Goal: Information Seeking & Learning: Check status

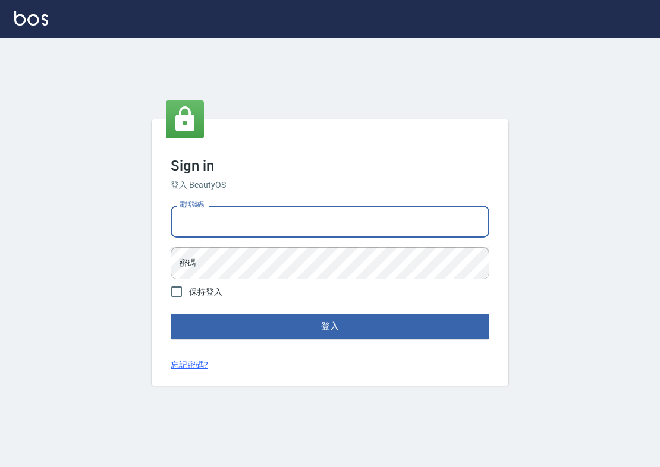
click at [266, 226] on input "電話號碼" at bounding box center [330, 222] width 318 height 32
type input "ㄞ"
type input "0985335300"
click at [314, 292] on form "電話號碼 0985335300 電話號碼 密碼 密碼 保持登入 登入" at bounding box center [330, 270] width 318 height 138
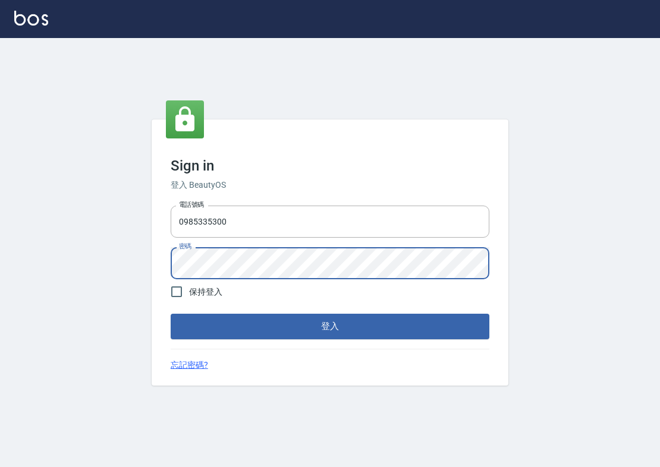
click at [330, 326] on button "登入" at bounding box center [330, 326] width 318 height 25
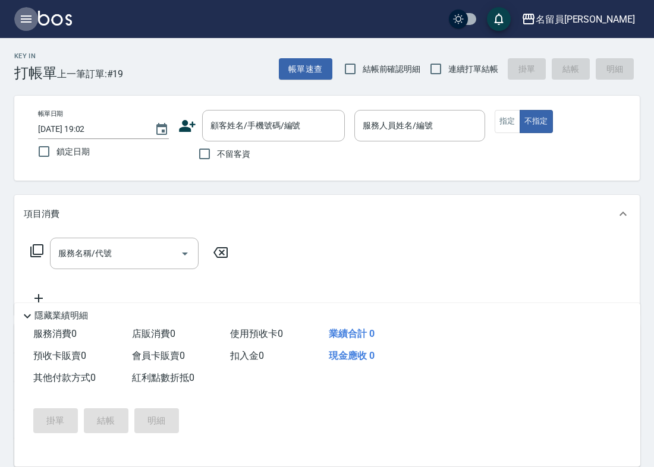
click at [24, 29] on button "button" at bounding box center [26, 19] width 24 height 24
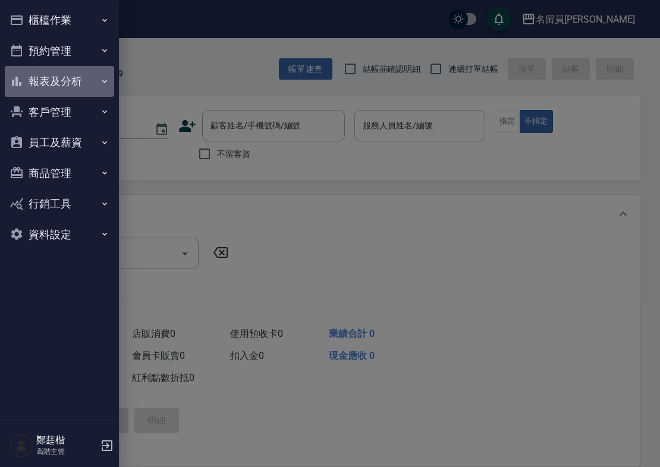
click at [67, 82] on button "報表及分析" at bounding box center [59, 81] width 109 height 31
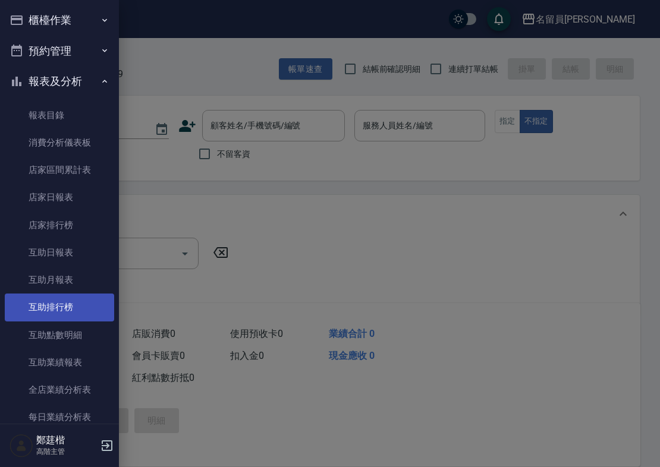
click at [64, 298] on link "互助排行榜" at bounding box center [59, 307] width 109 height 27
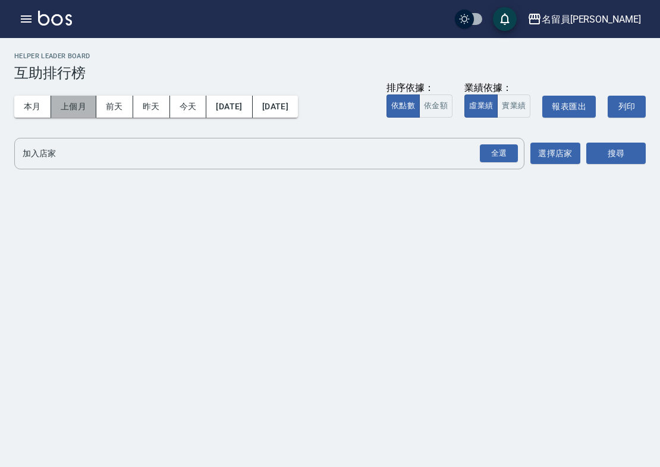
click at [77, 109] on button "上個月" at bounding box center [73, 107] width 45 height 22
click at [101, 159] on input "加入店家" at bounding box center [260, 153] width 481 height 21
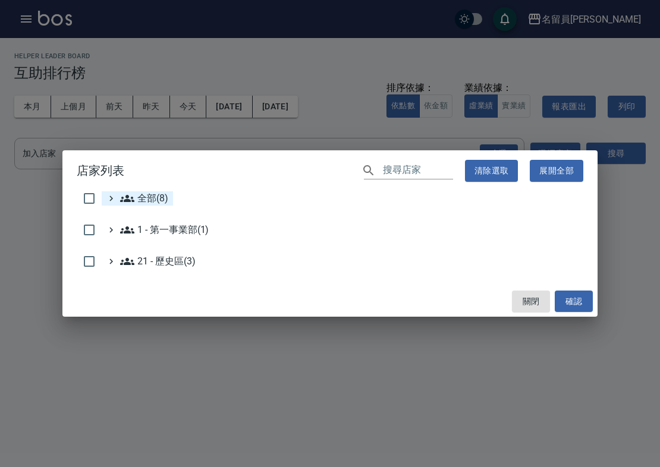
click at [138, 195] on span "全部(8)" at bounding box center [144, 198] width 48 height 14
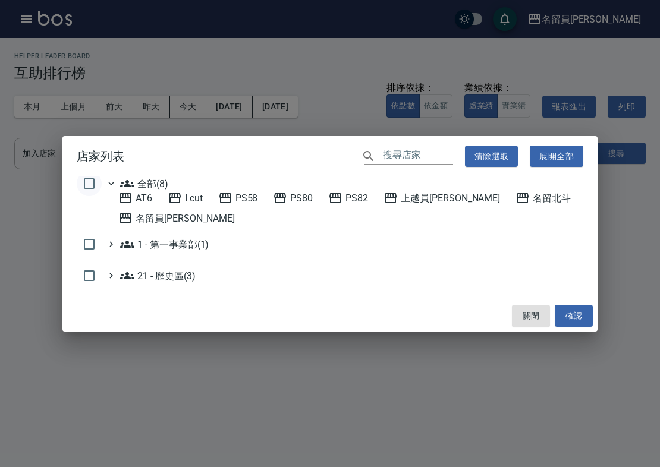
click at [94, 187] on input "checkbox" at bounding box center [89, 183] width 25 height 25
checkbox input "true"
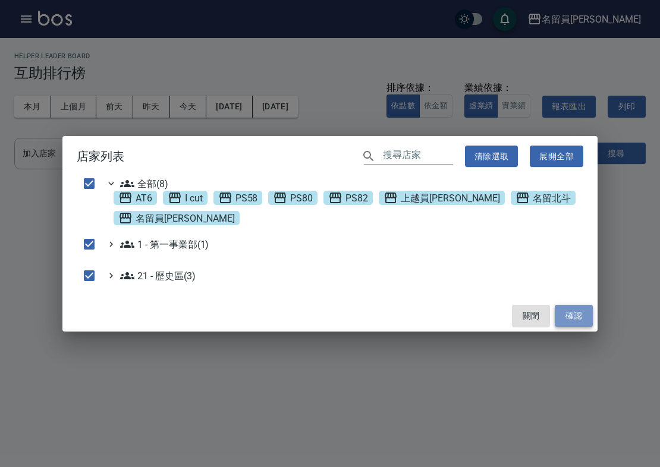
click at [566, 311] on button "確認" at bounding box center [573, 316] width 38 height 22
checkbox input "false"
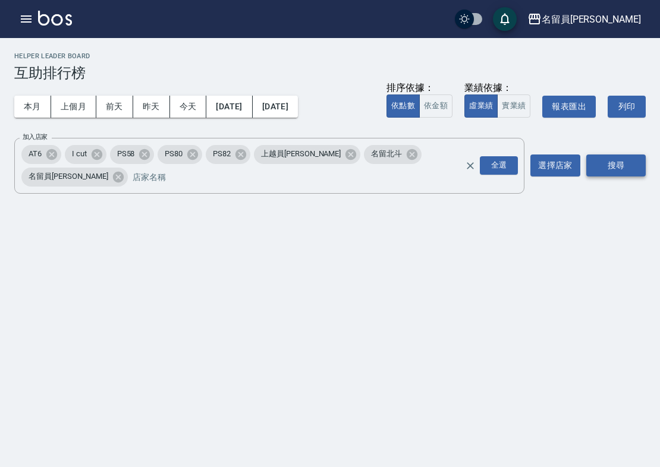
click at [610, 156] on button "搜尋" at bounding box center [615, 165] width 59 height 22
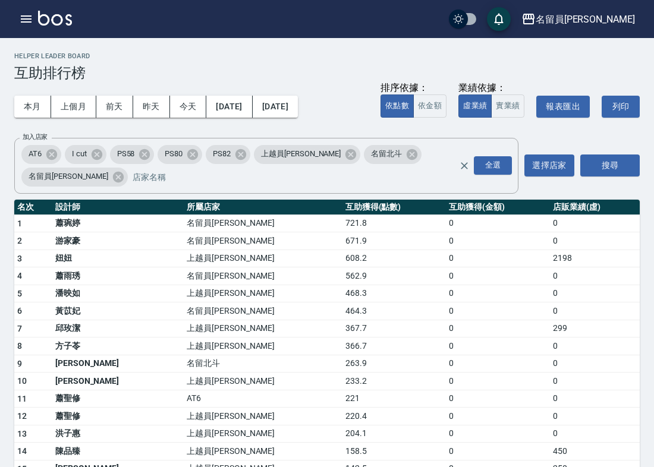
scroll to position [30, 0]
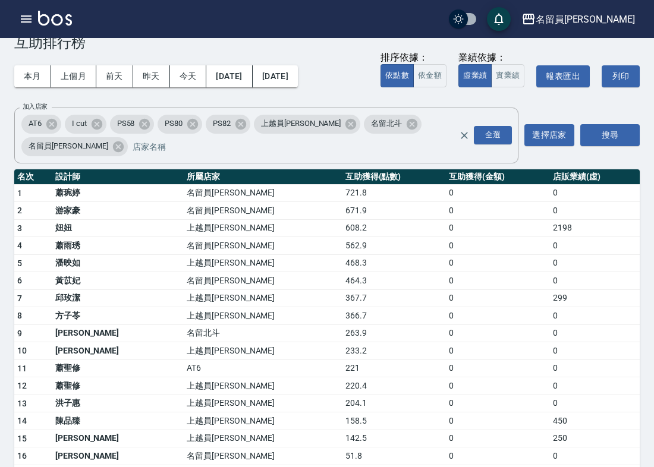
click at [361, 99] on div "本月 上個月 前天 昨天 今天 2025/09/01 2025/09/30 排序依據： 依點數 依金額 業績依據： 虛業績 實業績 報表匯出 列印" at bounding box center [326, 76] width 625 height 51
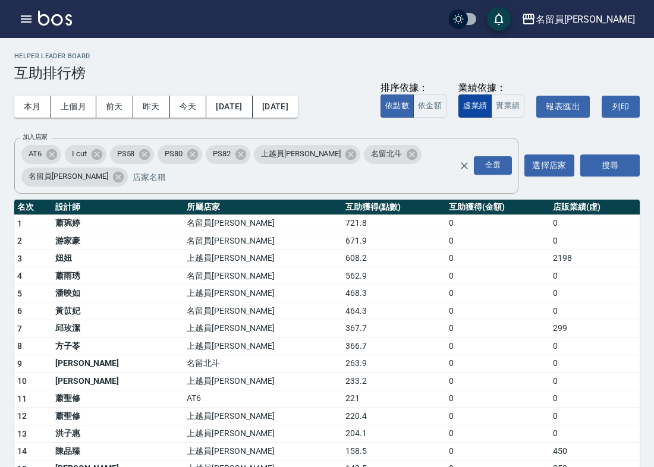
scroll to position [0, 0]
click at [389, 127] on div "排序依據： 依點數 依金額 業績依據： 虛業績 實業績 報表匯出 列印" at bounding box center [509, 106] width 259 height 51
click at [351, 82] on div "本月 上個月 前天 昨天 今天 2025/09/01 2025/09/30 排序依據： 依點數 依金額 業績依據： 虛業績 實業績 報表匯出 列印" at bounding box center [326, 106] width 625 height 51
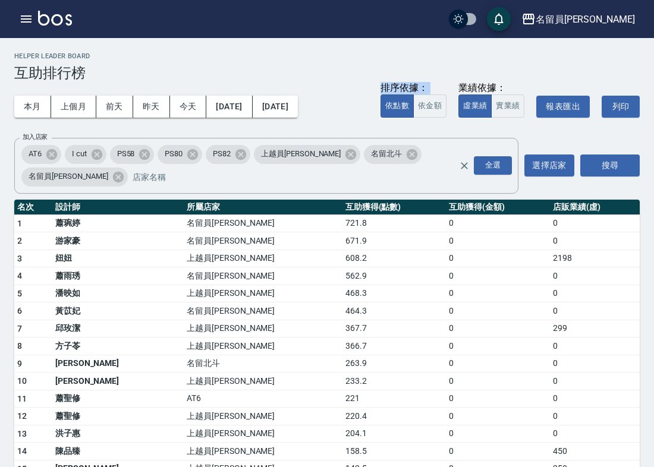
click at [351, 82] on div "本月 上個月 前天 昨天 今天 2025/09/01 2025/09/30 排序依據： 依點數 依金額 業績依據： 虛業績 實業績 報表匯出 列印" at bounding box center [326, 106] width 625 height 51
click at [308, 58] on h2 "Helper Leader Board" at bounding box center [326, 56] width 625 height 8
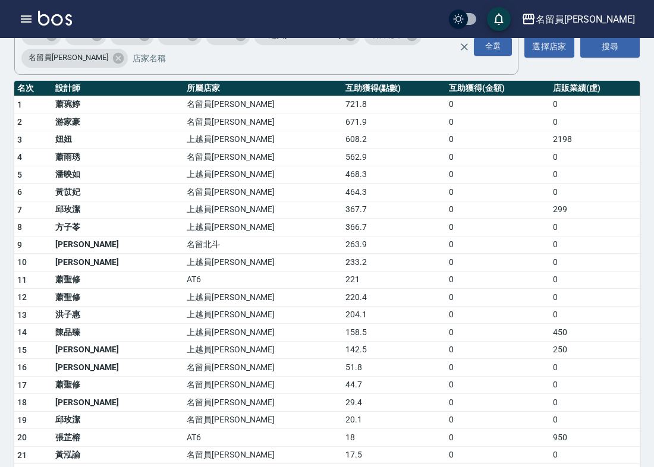
scroll to position [80, 0]
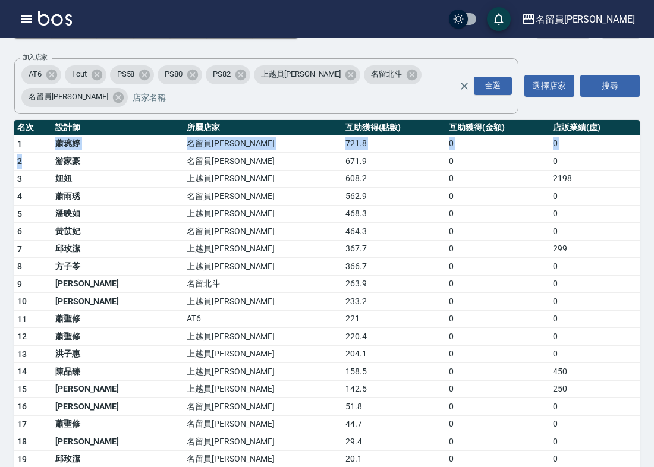
drag, startPoint x: 49, startPoint y: 118, endPoint x: 45, endPoint y: 132, distance: 14.7
click at [16, 135] on td "1" at bounding box center [33, 144] width 38 height 18
click at [101, 50] on div "本月 上個月 前天 昨天 今天 2025/09/01 2025/09/30 排序依據： 依點數 依金額 業績依據： 虛業績 實業績 報表匯出 列印" at bounding box center [326, 27] width 625 height 51
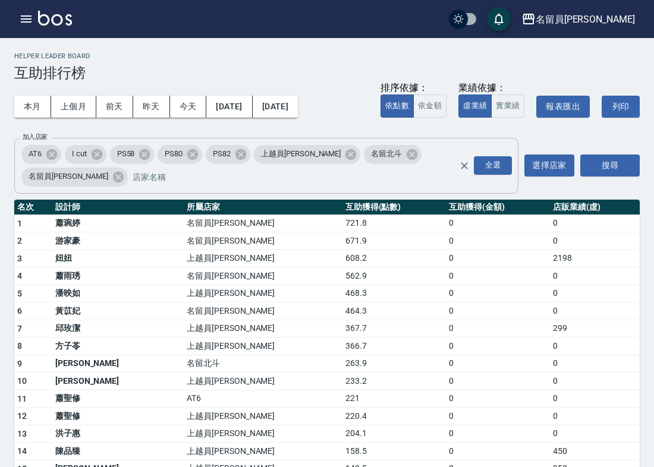
scroll to position [0, 0]
click at [181, 125] on div "本月 上個月 前天 昨天 今天 2025/09/01 2025/09/30 排序依據： 依點數 依金額 業績依據： 虛業績 實業績 報表匯出 列印" at bounding box center [326, 106] width 625 height 51
click at [354, 89] on div "本月 上個月 前天 昨天 今天 2025/09/01 2025/09/30 排序依據： 依點數 依金額 業績依據： 虛業績 實業績 報表匯出 列印" at bounding box center [326, 106] width 625 height 51
click at [371, 57] on h2 "Helper Leader Board" at bounding box center [326, 56] width 625 height 8
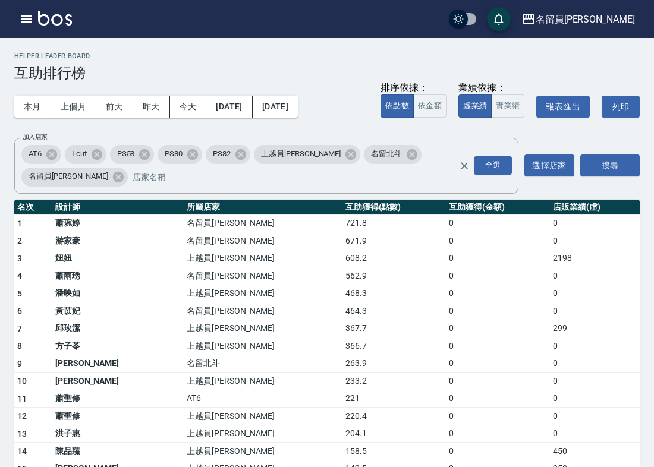
drag, startPoint x: 357, startPoint y: 78, endPoint x: 352, endPoint y: 83, distance: 6.8
click at [352, 83] on div "本月 上個月 前天 昨天 今天 2025/09/01 2025/09/30 排序依據： 依點數 依金額 業績依據： 虛業績 實業績 報表匯出 列印" at bounding box center [326, 106] width 625 height 51
drag, startPoint x: 352, startPoint y: 83, endPoint x: 400, endPoint y: 116, distance: 59.3
click at [402, 116] on div "本月 上個月 前天 昨天 今天 2025/09/01 2025/09/30 排序依據： 依點數 依金額 業績依據： 虛業績 實業績 報表匯出 列印" at bounding box center [326, 106] width 625 height 51
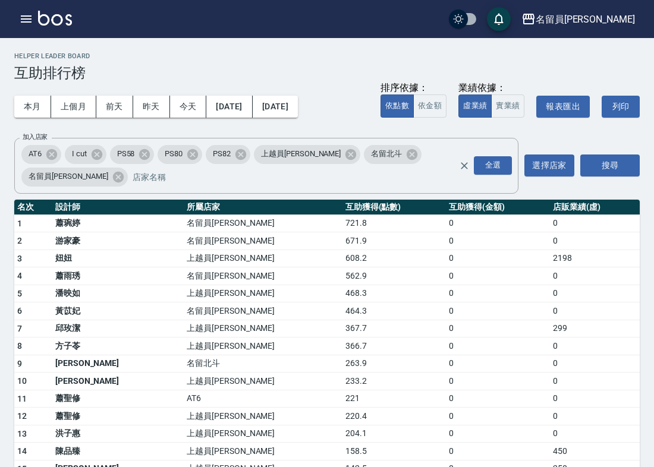
click at [361, 75] on h3 "互助排行榜" at bounding box center [326, 73] width 625 height 17
drag, startPoint x: 364, startPoint y: 84, endPoint x: 347, endPoint y: 91, distance: 18.4
click at [346, 91] on div "本月 上個月 前天 昨天 今天 2025/09/01 2025/09/30 排序依據： 依點數 依金額 業績依據： 虛業績 實業績 報表匯出 列印" at bounding box center [326, 106] width 625 height 51
click at [347, 91] on div "本月 上個月 前天 昨天 今天 2025/09/01 2025/09/30 排序依據： 依點數 依金額 業績依據： 虛業績 實業績 報表匯出 列印" at bounding box center [326, 106] width 625 height 51
click at [311, 70] on h3 "互助排行榜" at bounding box center [326, 73] width 625 height 17
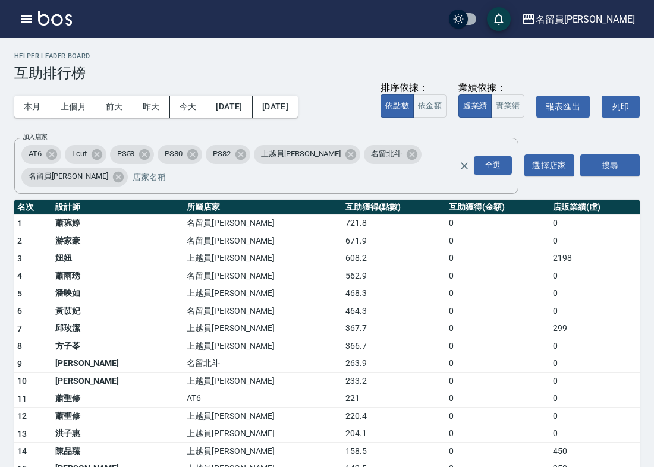
click at [311, 70] on h3 "互助排行榜" at bounding box center [326, 73] width 625 height 17
click at [239, 125] on div "本月 上個月 前天 昨天 今天 2025/09/01 2025/09/30 排序依據： 依點數 依金額 業績依據： 虛業績 實業績 報表匯出 列印" at bounding box center [326, 106] width 625 height 51
drag, startPoint x: 61, startPoint y: 200, endPoint x: 37, endPoint y: 200, distance: 24.4
click at [36, 215] on tr "1 蕭琬婷 名留員林中正 721.8 0 0" at bounding box center [326, 224] width 625 height 18
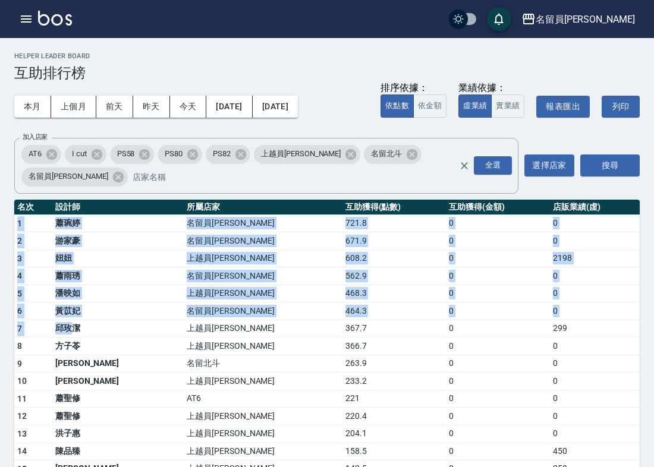
drag, startPoint x: 17, startPoint y: 195, endPoint x: 84, endPoint y: 305, distance: 128.3
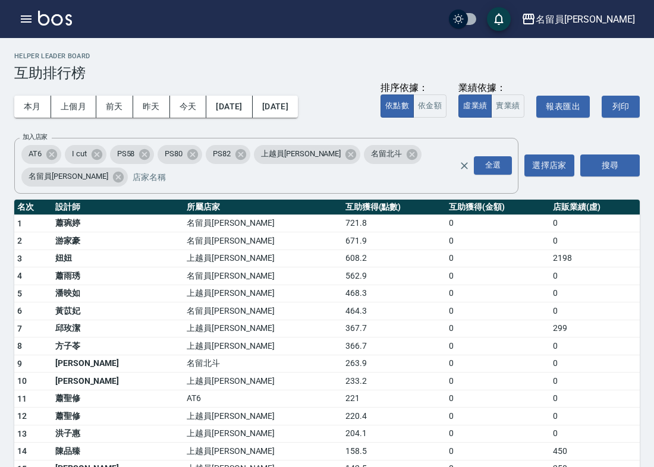
click at [60, 250] on td "妞妞" at bounding box center [117, 259] width 131 height 18
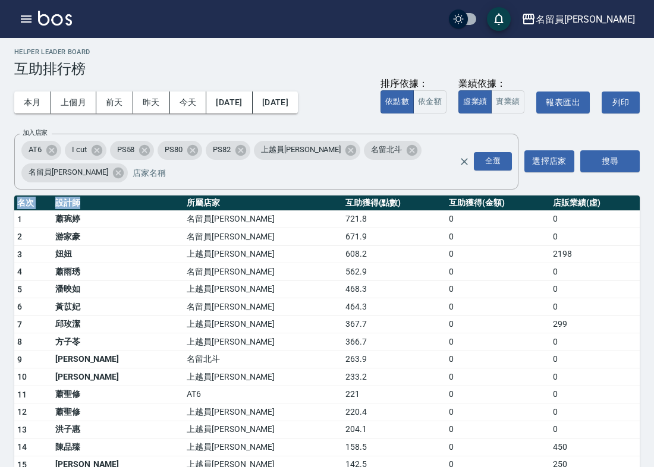
scroll to position [10, 0]
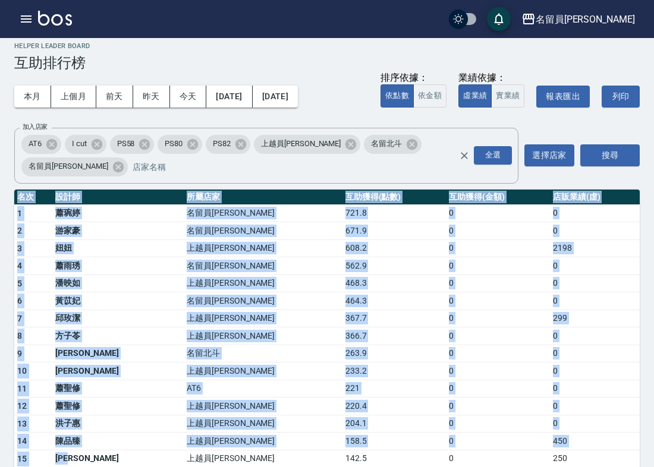
drag, startPoint x: 12, startPoint y: 197, endPoint x: 123, endPoint y: 431, distance: 259.1
click at [124, 398] on td "蕭聖修" at bounding box center [117, 407] width 131 height 18
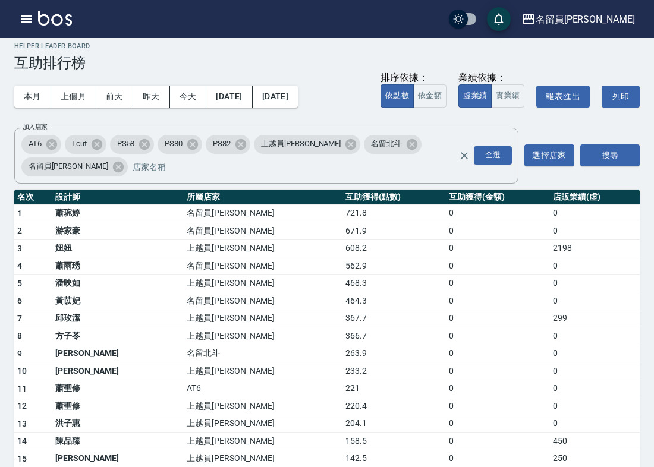
click at [168, 362] on td "[PERSON_NAME]" at bounding box center [117, 371] width 131 height 18
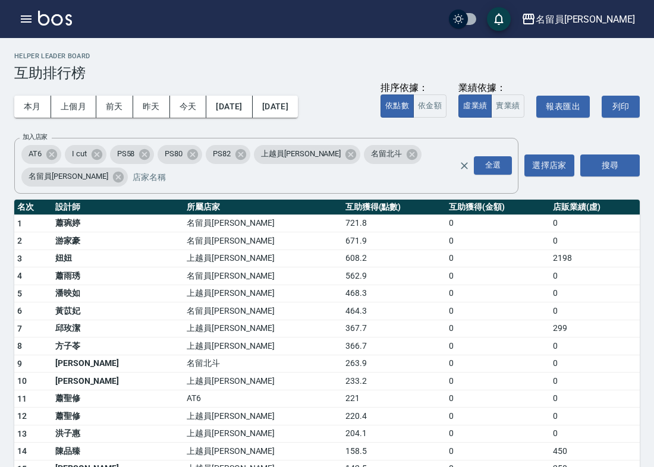
scroll to position [0, 0]
click at [118, 128] on div "本月 上個月 前天 昨天 今天 2025/09/01 2025/09/30 排序依據： 依點數 依金額 業績依據： 虛業績 實業績 報表匯出 列印" at bounding box center [326, 106] width 625 height 51
click at [106, 65] on h3 "互助排行榜" at bounding box center [326, 73] width 625 height 17
drag, startPoint x: 18, startPoint y: 67, endPoint x: 105, endPoint y: 66, distance: 86.8
click at [105, 66] on h3 "互助排行榜" at bounding box center [326, 73] width 625 height 17
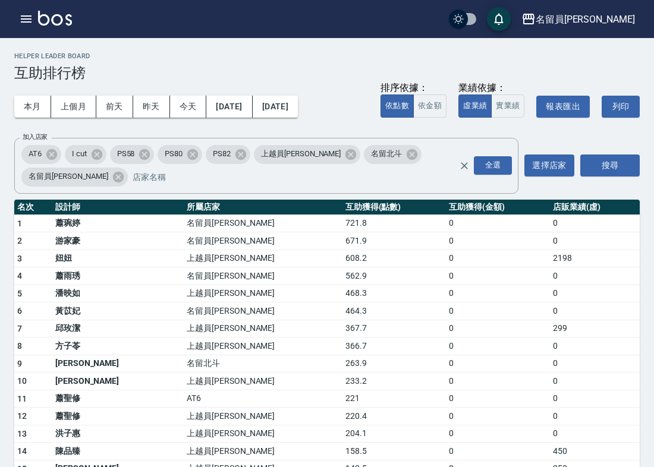
drag, startPoint x: 93, startPoint y: 53, endPoint x: 127, endPoint y: 63, distance: 35.8
click at [127, 63] on div "Helper Leader Board 互助排行榜" at bounding box center [326, 66] width 625 height 29
drag, startPoint x: 103, startPoint y: 70, endPoint x: 14, endPoint y: 70, distance: 89.1
click at [14, 68] on h3 "互助排行榜" at bounding box center [326, 73] width 625 height 17
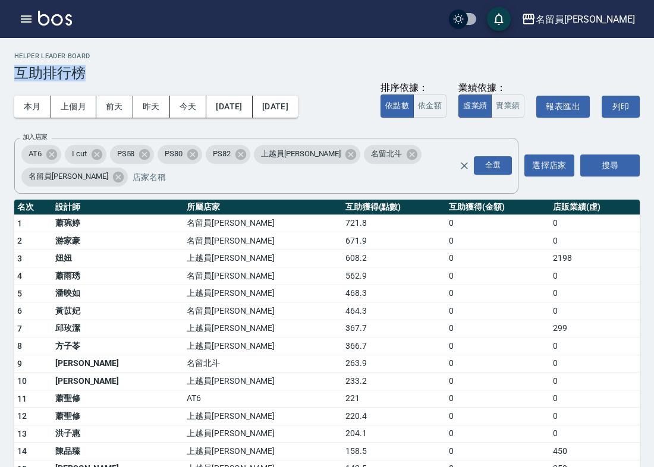
drag, startPoint x: 14, startPoint y: 68, endPoint x: 102, endPoint y: 70, distance: 88.0
click at [102, 70] on h3 "互助排行榜" at bounding box center [326, 73] width 625 height 17
drag, startPoint x: 102, startPoint y: 70, endPoint x: 21, endPoint y: 65, distance: 80.9
click at [20, 65] on h3 "互助排行榜" at bounding box center [326, 73] width 625 height 17
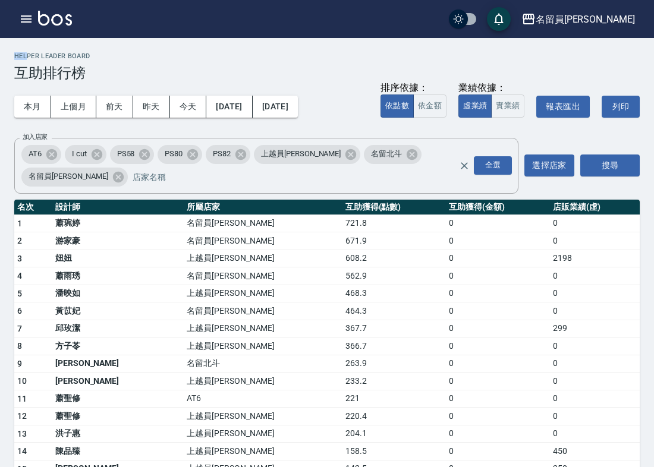
click at [68, 53] on h2 "Helper Leader Board" at bounding box center [326, 56] width 625 height 8
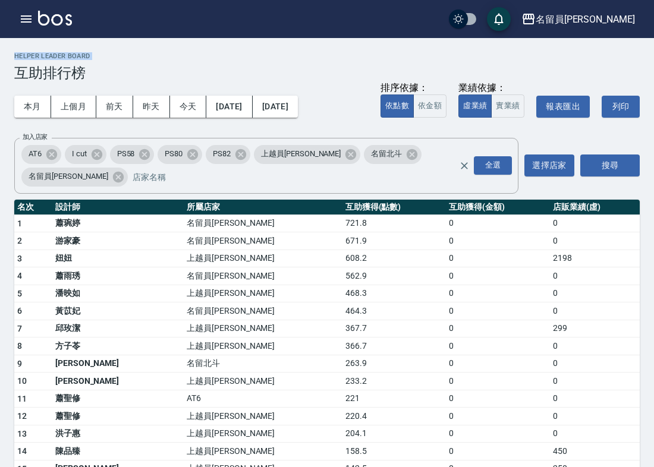
click at [68, 53] on h2 "Helper Leader Board" at bounding box center [326, 56] width 625 height 8
click at [100, 54] on h2 "Helper Leader Board" at bounding box center [326, 56] width 625 height 8
click at [98, 54] on h2 "Helper Leader Board" at bounding box center [326, 56] width 625 height 8
drag, startPoint x: 98, startPoint y: 54, endPoint x: 29, endPoint y: 56, distance: 69.0
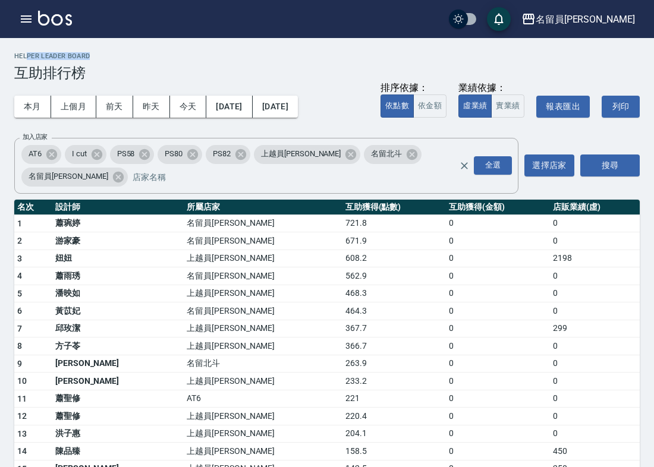
click at [29, 56] on h2 "Helper Leader Board" at bounding box center [326, 56] width 625 height 8
drag, startPoint x: 29, startPoint y: 56, endPoint x: 4, endPoint y: 58, distance: 25.0
click at [94, 65] on h3 "互助排行榜" at bounding box center [326, 73] width 625 height 17
click at [53, 61] on div "Helper Leader Board 互助排行榜" at bounding box center [326, 66] width 625 height 29
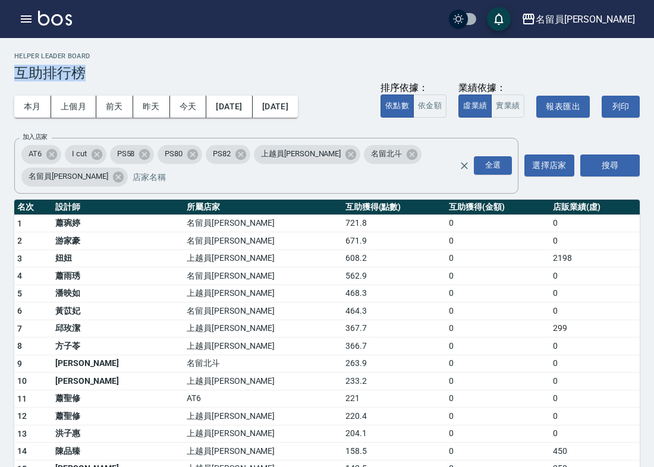
drag, startPoint x: 83, startPoint y: 71, endPoint x: -1, endPoint y: 63, distance: 84.1
click at [106, 66] on h3 "互助排行榜" at bounding box center [326, 73] width 625 height 17
drag, startPoint x: 63, startPoint y: 204, endPoint x: 30, endPoint y: 200, distance: 32.9
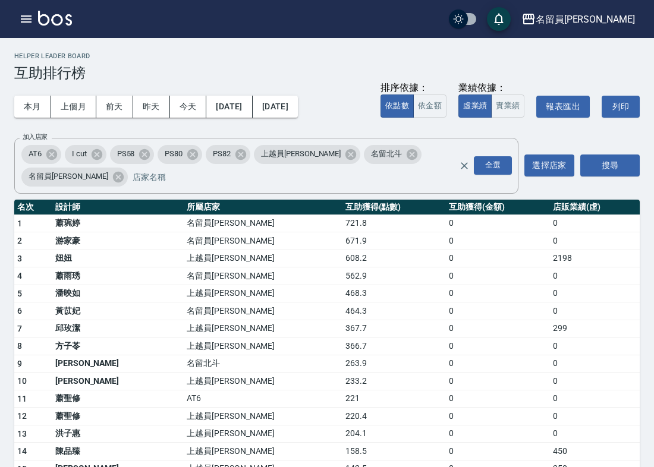
click at [30, 215] on tr "1 蕭琬婷 名留員林中正 721.8 0 0" at bounding box center [326, 224] width 625 height 18
click at [30, 215] on td "1" at bounding box center [33, 224] width 38 height 18
drag, startPoint x: 57, startPoint y: 195, endPoint x: 48, endPoint y: 201, distance: 10.7
click at [48, 215] on td "1" at bounding box center [33, 224] width 38 height 18
drag, startPoint x: 64, startPoint y: 201, endPoint x: 46, endPoint y: 212, distance: 20.3
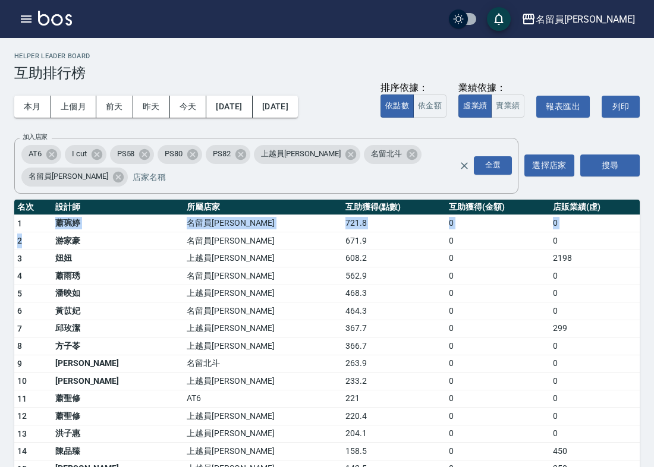
click at [379, 67] on h3 "互助排行榜" at bounding box center [326, 73] width 625 height 17
click at [357, 110] on div "本月 上個月 前天 昨天 今天 2025/09/01 2025/09/30 排序依據： 依點數 依金額 業績依據： 虛業績 實業績 報表匯出 列印" at bounding box center [326, 106] width 625 height 51
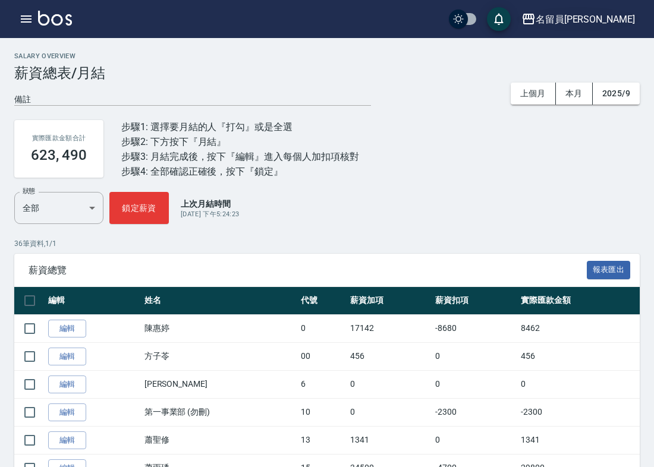
click at [609, 15] on div "名留員[PERSON_NAME]" at bounding box center [584, 19] width 99 height 15
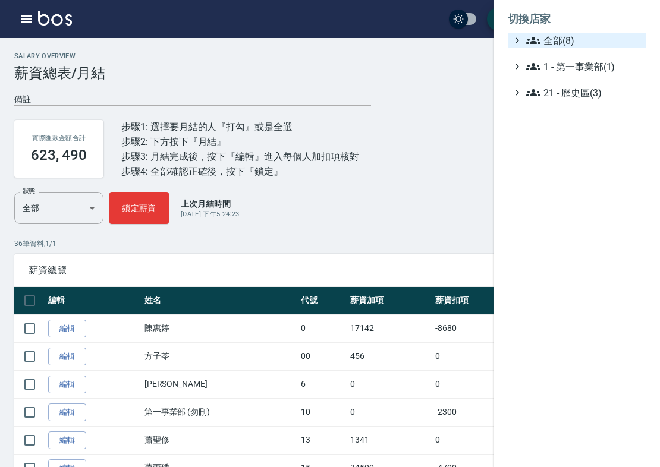
click at [521, 39] on icon at bounding box center [517, 40] width 11 height 11
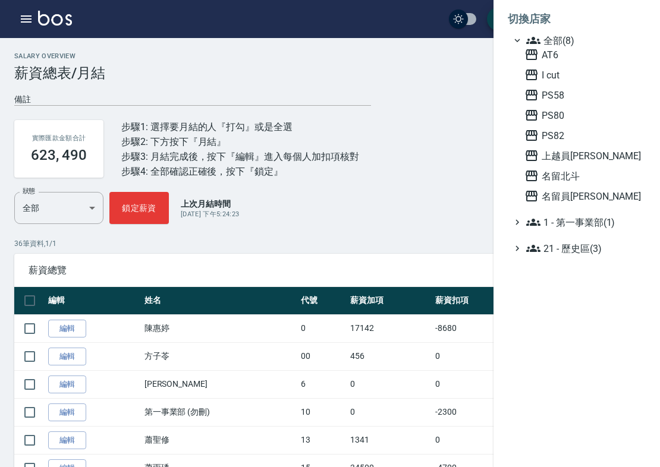
click at [440, 17] on div at bounding box center [330, 233] width 660 height 467
